Goal: Communication & Community: Participate in discussion

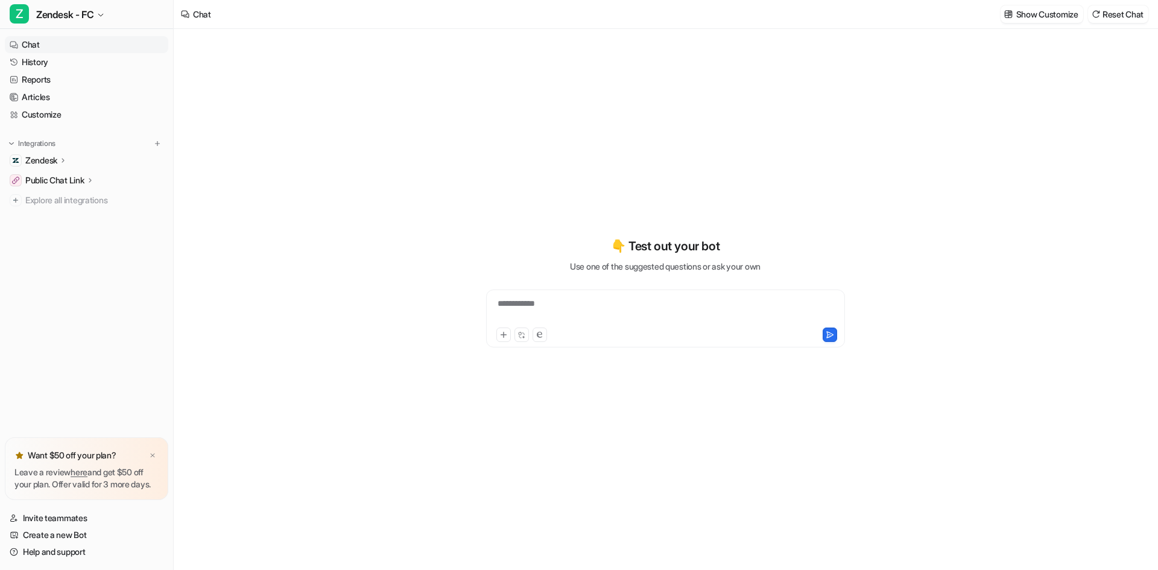
type textarea "**********"
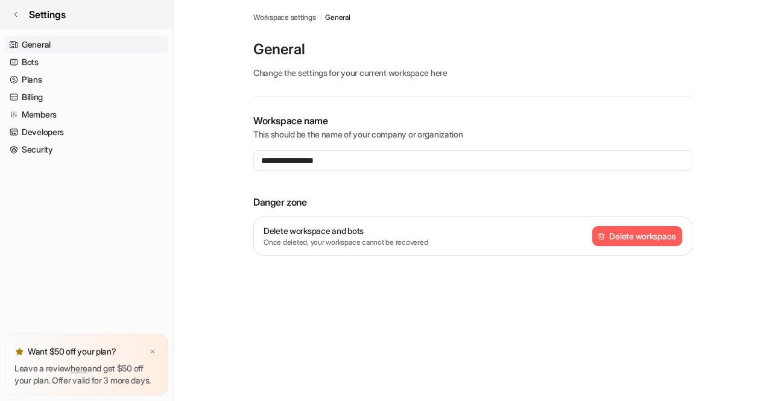
click at [14, 14] on icon at bounding box center [15, 14] width 7 height 7
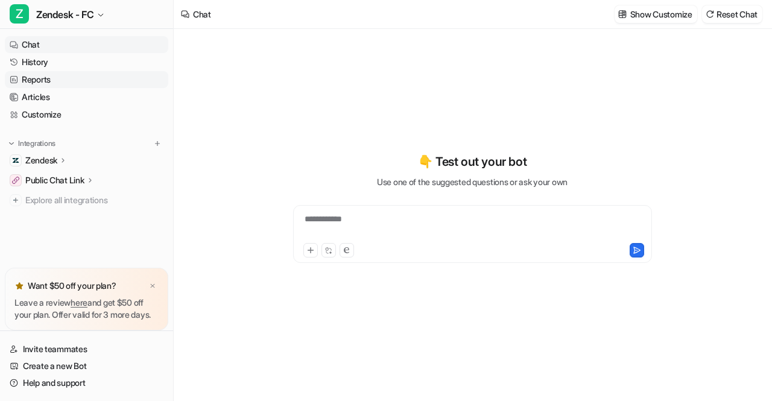
type textarea "**********"
